Goal: Transaction & Acquisition: Purchase product/service

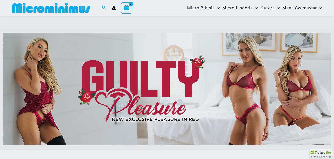
scroll to position [64, 0]
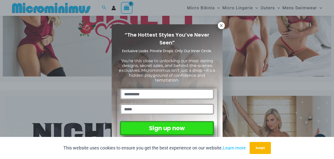
click at [220, 26] on icon at bounding box center [221, 25] width 3 height 3
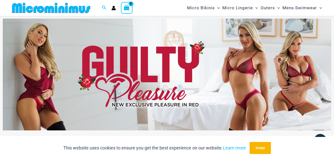
scroll to position [10, 0]
click at [242, 92] on img at bounding box center [167, 75] width 328 height 112
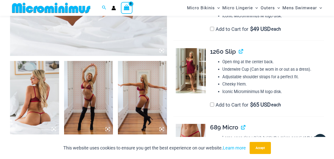
scroll to position [227, 0]
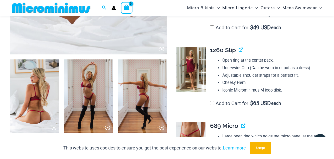
click at [34, 101] on img at bounding box center [34, 95] width 49 height 73
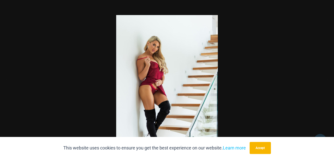
click at [298, 48] on div at bounding box center [167, 79] width 334 height 159
click at [330, 8] on button "Close" at bounding box center [326, 7] width 13 height 15
